Goal: Transaction & Acquisition: Purchase product/service

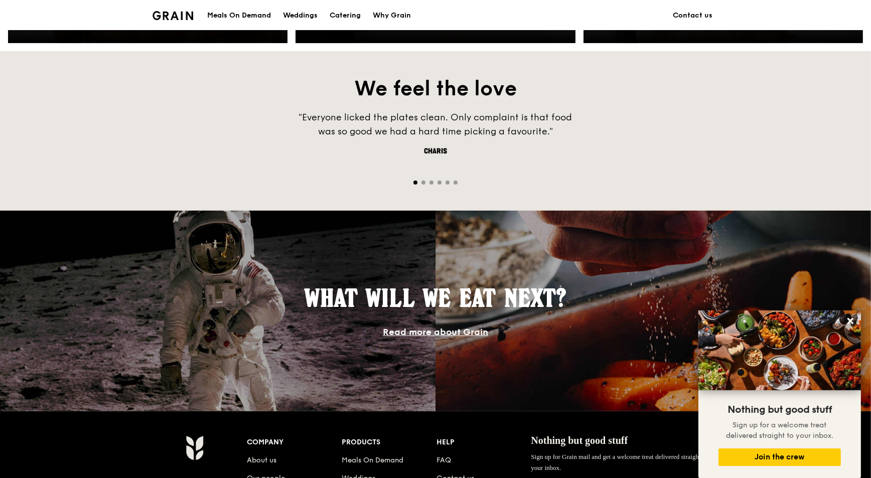
scroll to position [816, 0]
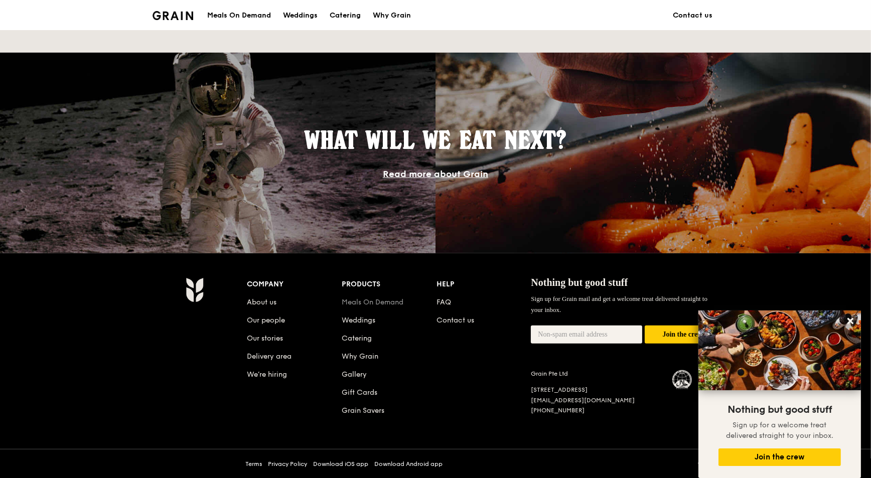
click at [368, 299] on link "Meals On Demand" at bounding box center [373, 302] width 62 height 9
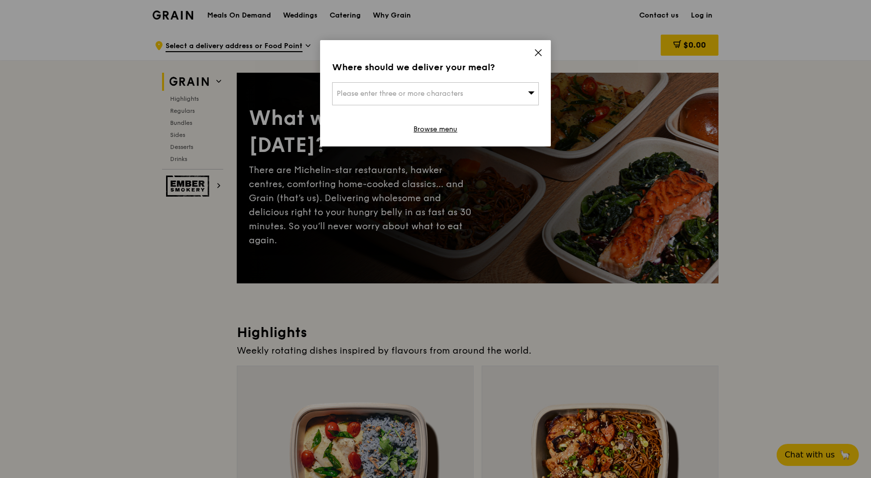
click at [536, 52] on icon at bounding box center [538, 52] width 9 height 9
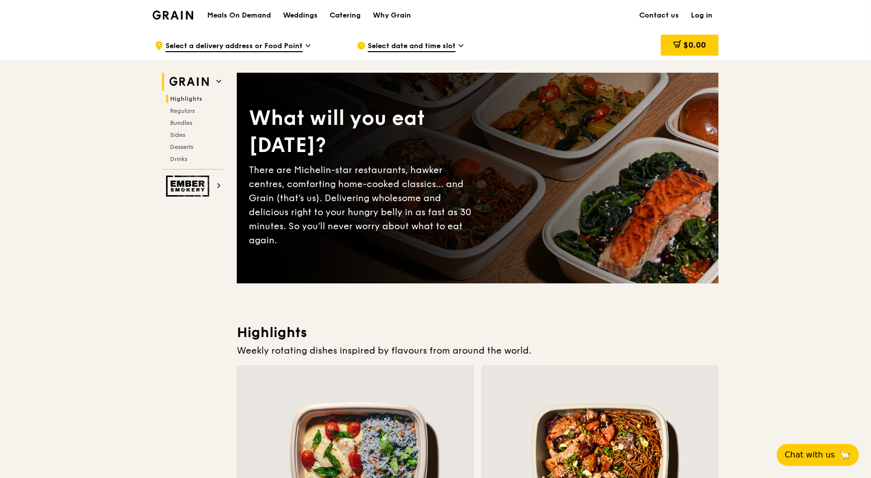
click at [178, 96] on span "Highlights" at bounding box center [186, 98] width 32 height 7
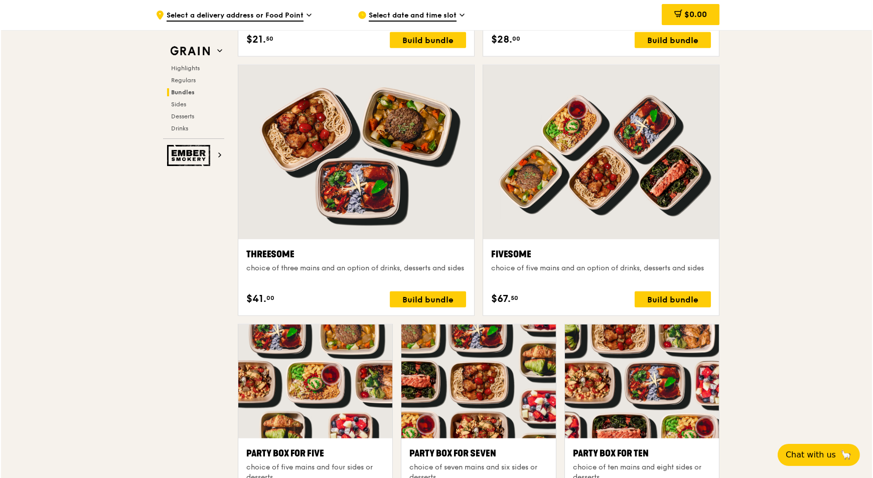
scroll to position [1838, 0]
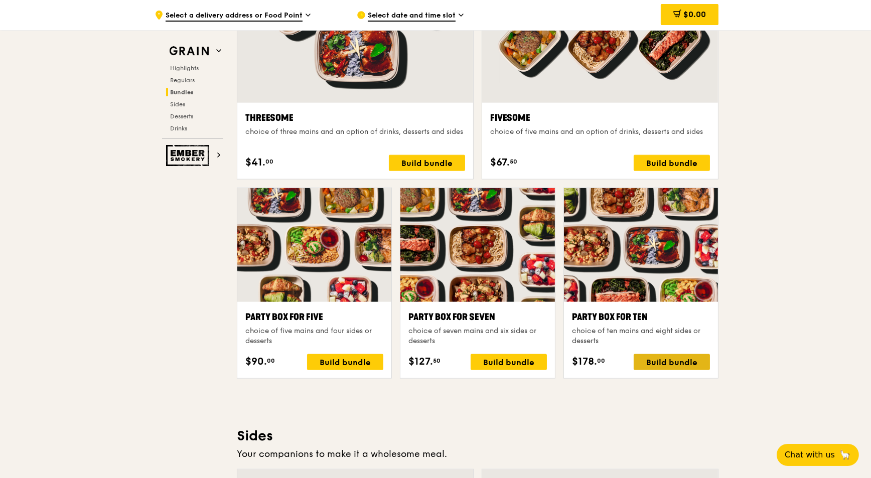
click at [655, 359] on div "Build bundle" at bounding box center [672, 362] width 76 height 16
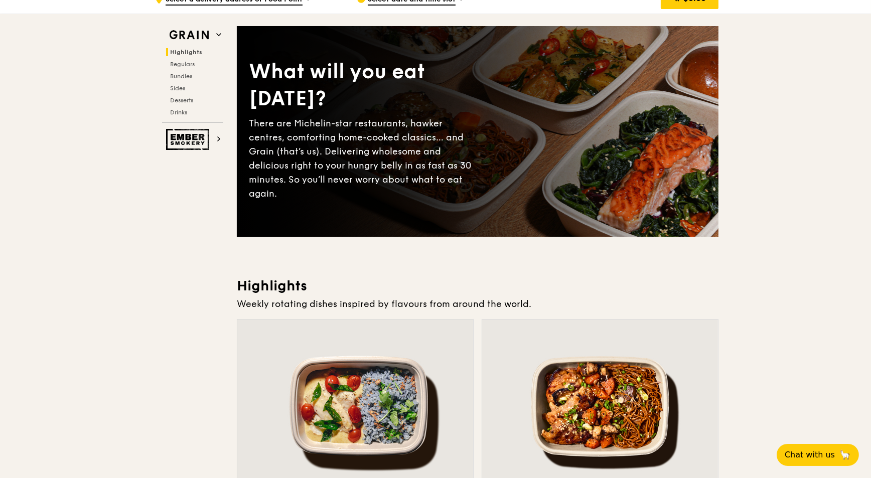
scroll to position [0, 0]
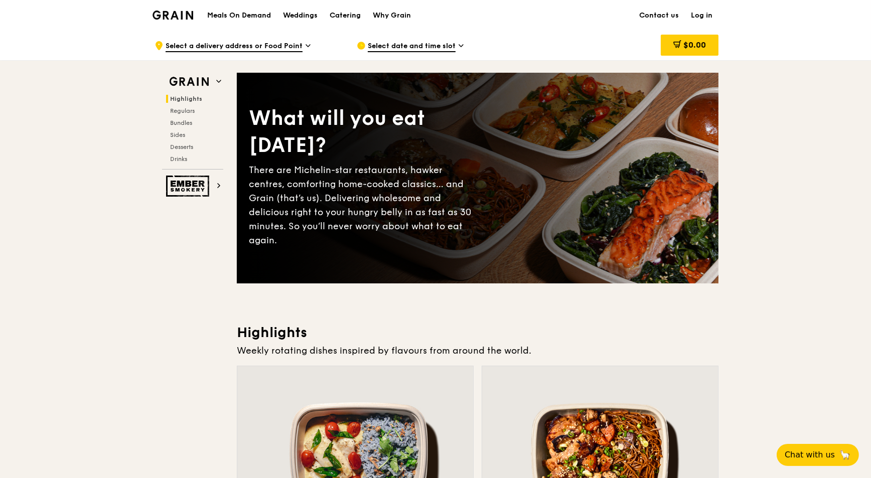
click at [183, 107] on span "Regulars" at bounding box center [182, 110] width 25 height 7
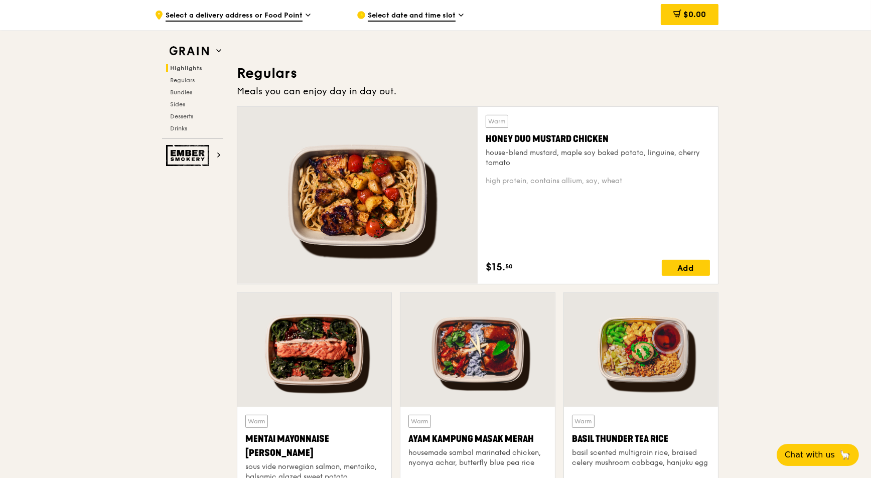
scroll to position [650, 0]
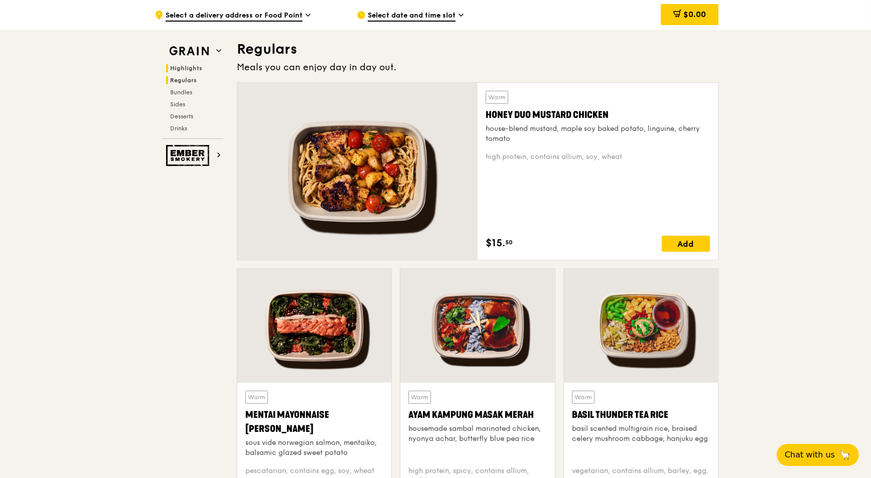
click at [183, 67] on span "Highlights" at bounding box center [186, 68] width 32 height 7
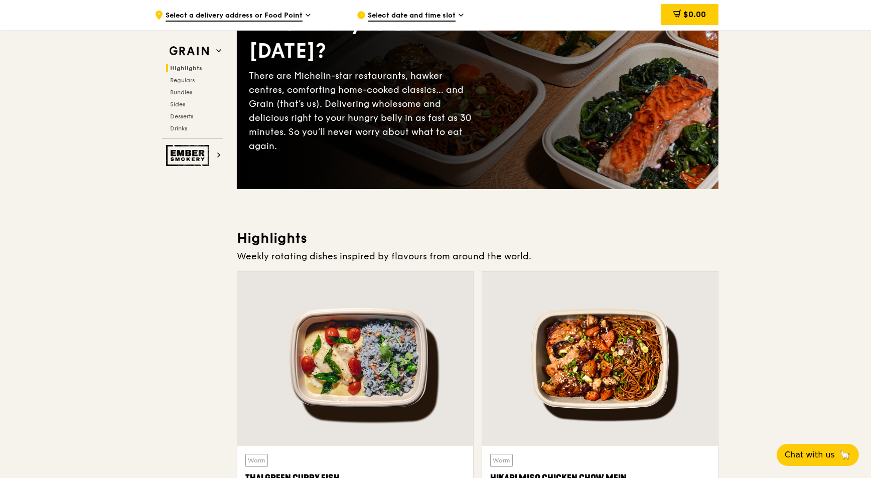
scroll to position [0, 0]
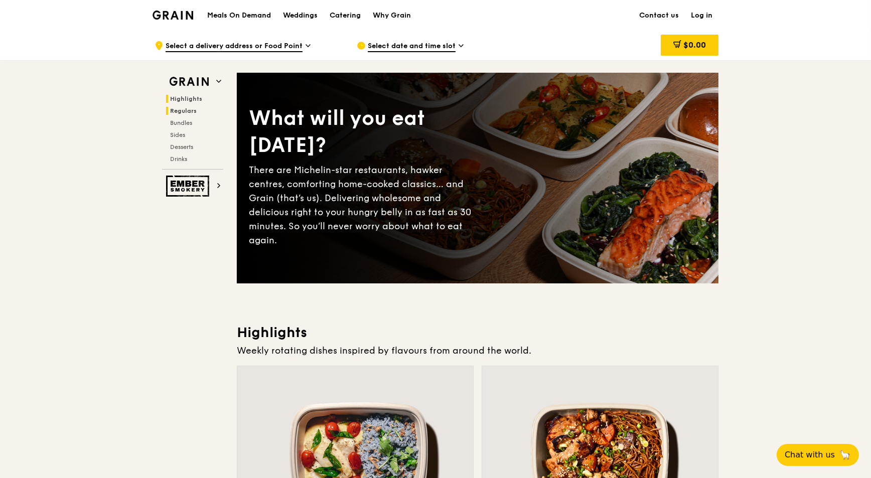
click at [182, 108] on span "Regulars" at bounding box center [183, 110] width 27 height 7
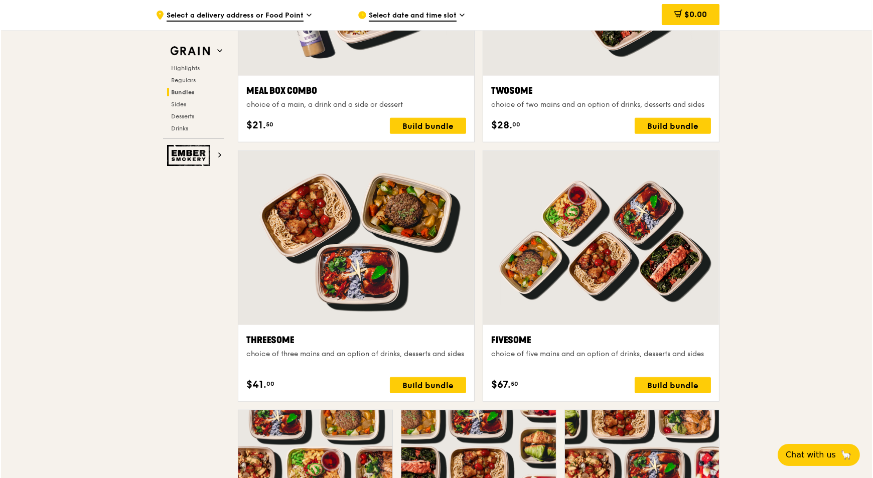
scroll to position [1753, 0]
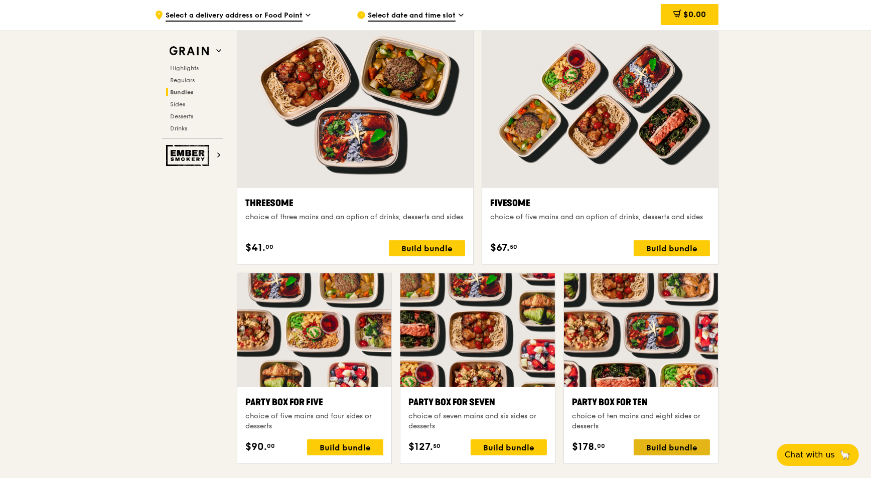
click at [676, 443] on div "Build bundle" at bounding box center [672, 447] width 76 height 16
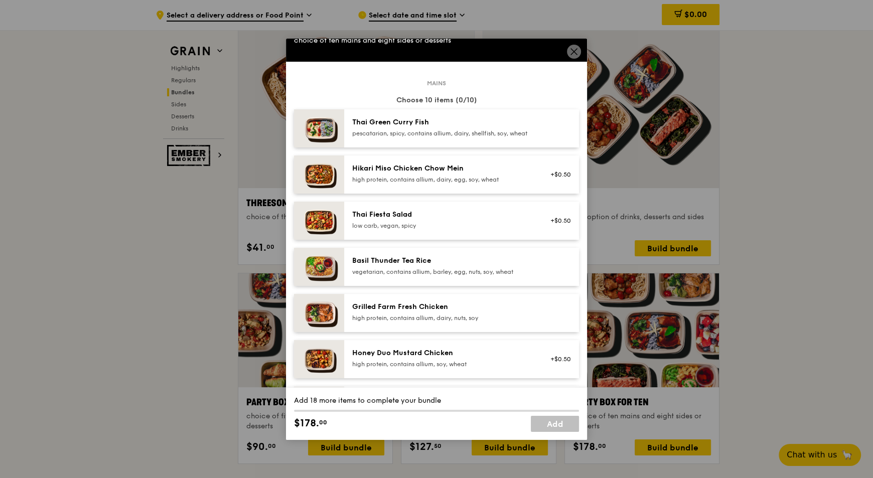
scroll to position [50, 0]
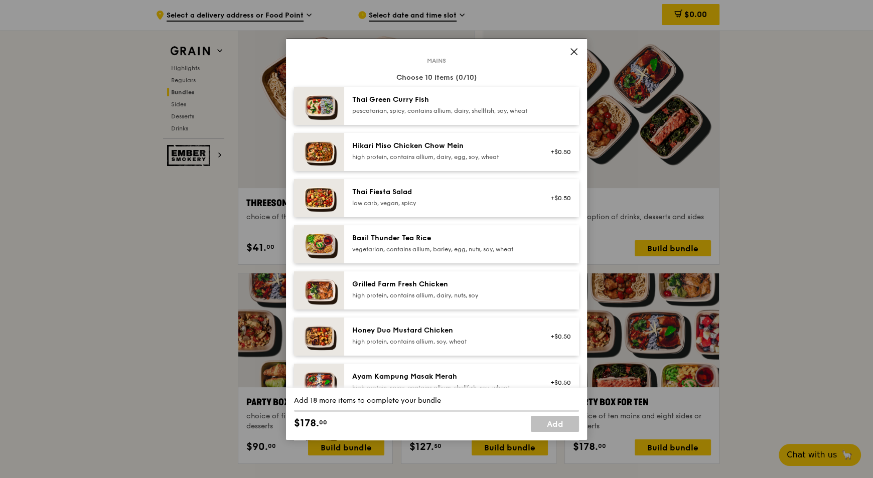
click at [577, 50] on icon at bounding box center [573, 51] width 9 height 9
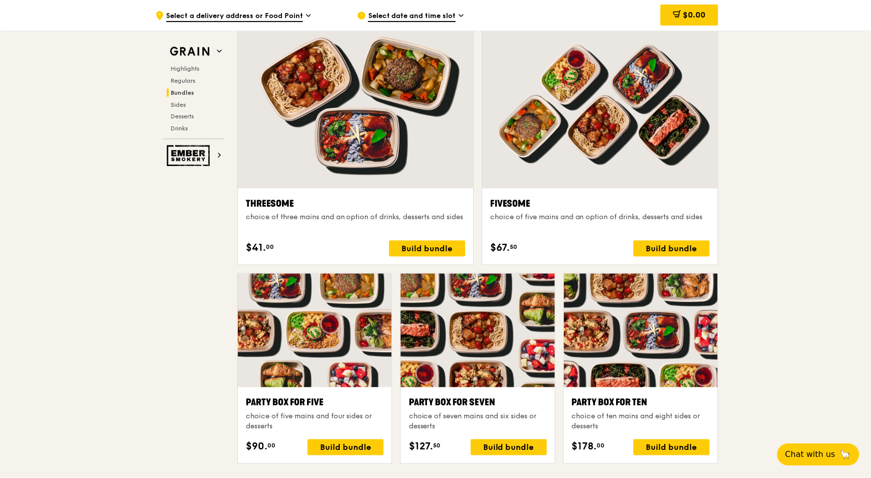
scroll to position [1753, 0]
